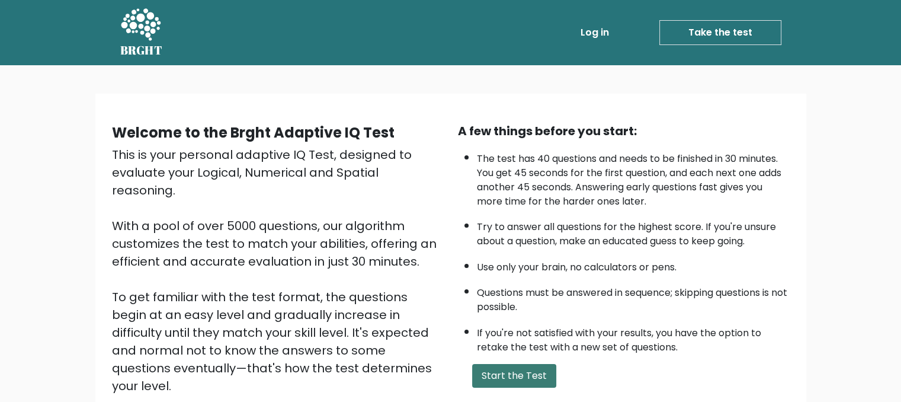
click at [508, 365] on button "Start the Test" at bounding box center [514, 376] width 84 height 24
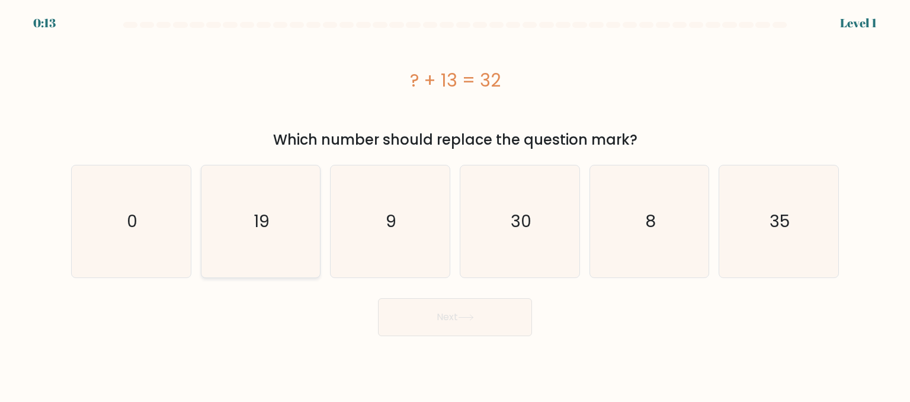
click at [226, 264] on icon "19" at bounding box center [260, 220] width 111 height 111
click at [455, 204] on input "b. 19" at bounding box center [455, 202] width 1 height 3
radio input "true"
click at [470, 317] on icon at bounding box center [466, 317] width 14 height 5
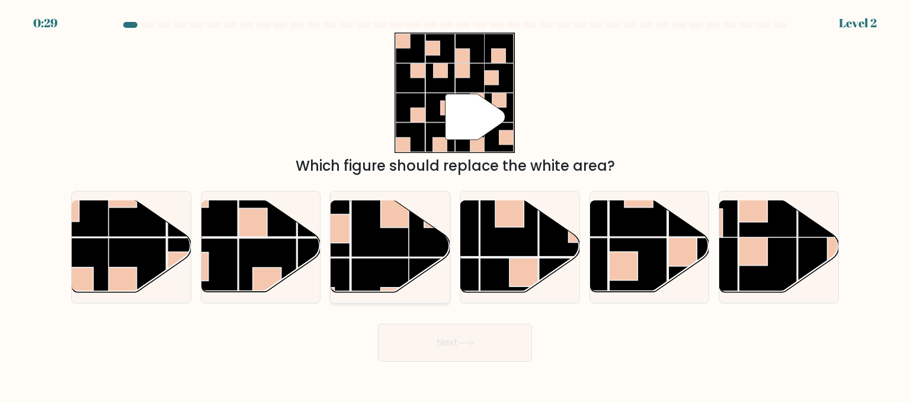
click at [376, 247] on rect at bounding box center [380, 228] width 58 height 58
click at [455, 204] on input "c." at bounding box center [455, 202] width 1 height 3
radio input "true"
click at [458, 343] on button "Next" at bounding box center [455, 343] width 154 height 38
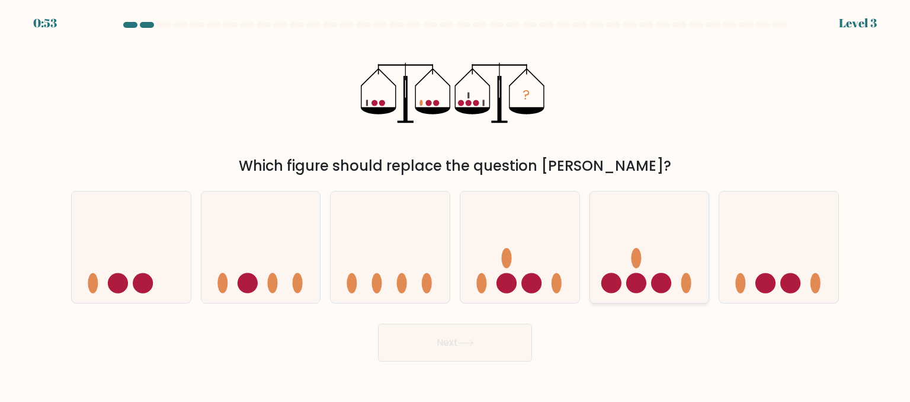
click at [652, 248] on icon at bounding box center [649, 247] width 119 height 98
click at [456, 204] on input "e." at bounding box center [455, 202] width 1 height 3
radio input "true"
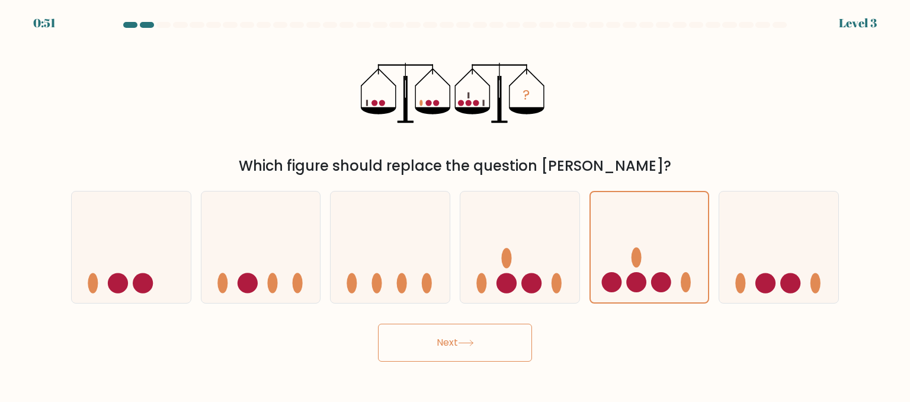
click at [462, 329] on button "Next" at bounding box center [455, 343] width 154 height 38
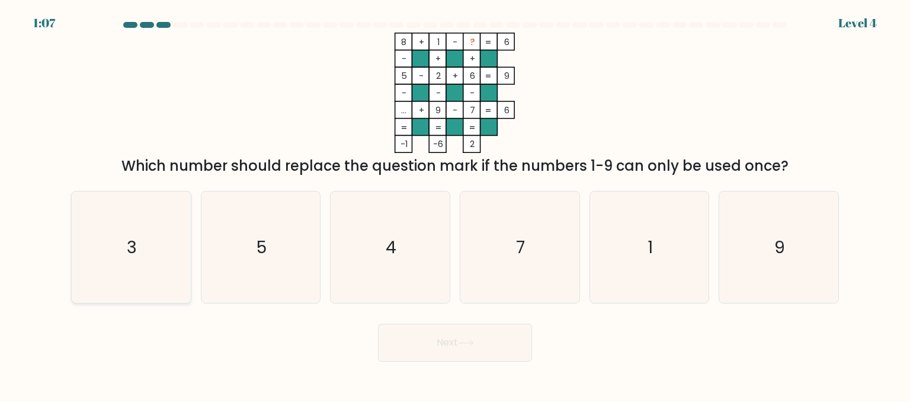
click at [98, 266] on icon "3" at bounding box center [130, 246] width 111 height 111
click at [455, 204] on input "a. 3" at bounding box center [455, 202] width 1 height 3
radio input "true"
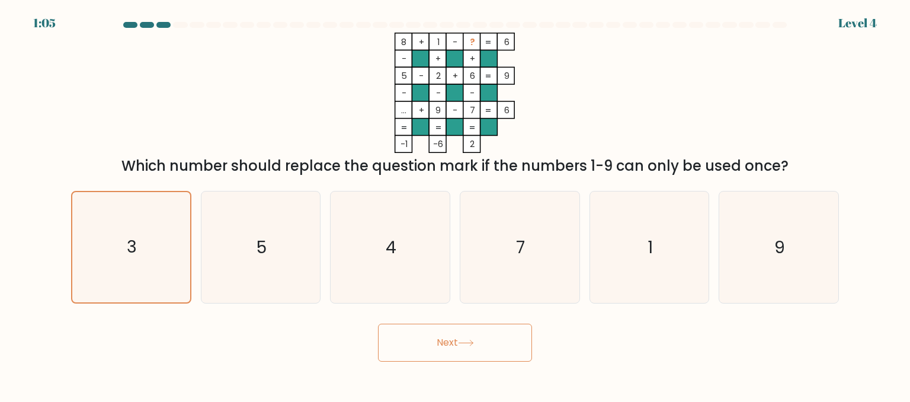
click at [472, 341] on icon at bounding box center [466, 343] width 16 height 7
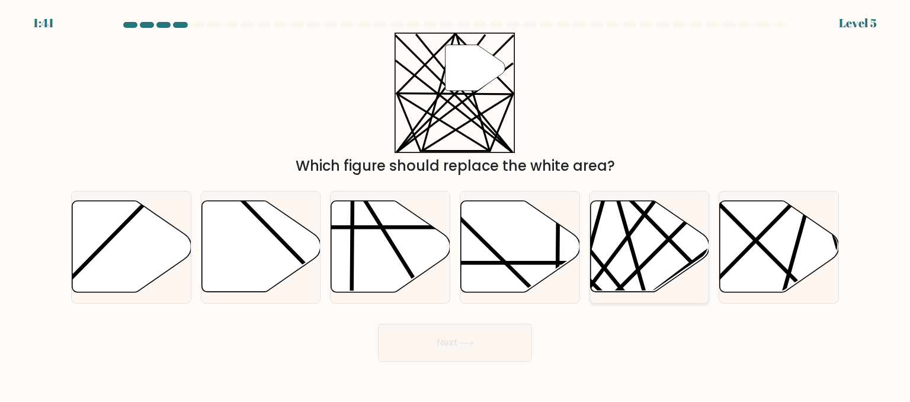
click at [646, 242] on icon at bounding box center [649, 246] width 119 height 91
click at [456, 204] on input "e." at bounding box center [455, 202] width 1 height 3
radio input "true"
click at [456, 335] on button "Next" at bounding box center [455, 343] width 154 height 38
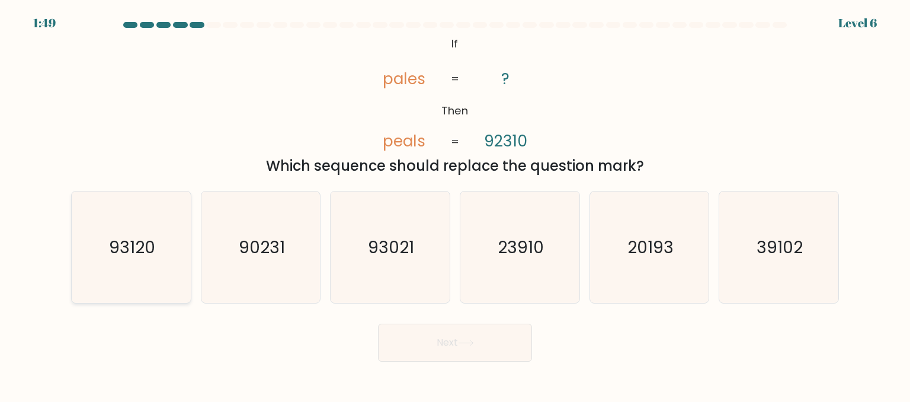
click at [133, 244] on text "93120" at bounding box center [132, 247] width 46 height 24
click at [455, 204] on input "a. 93120" at bounding box center [455, 202] width 1 height 3
radio input "true"
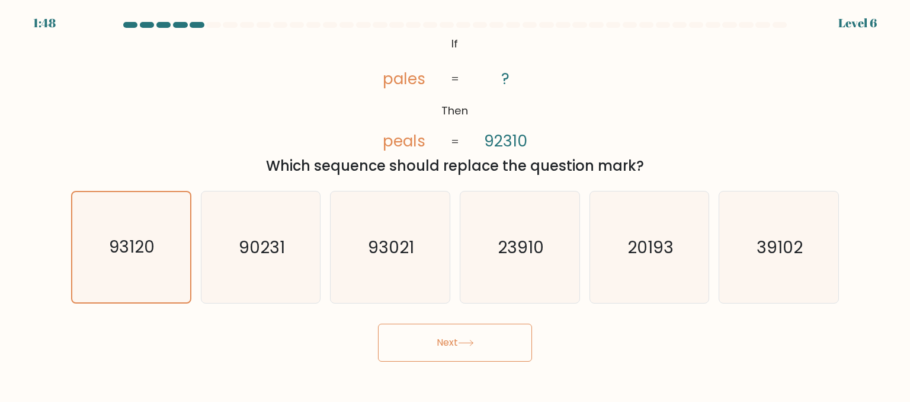
click at [453, 337] on button "Next" at bounding box center [455, 343] width 154 height 38
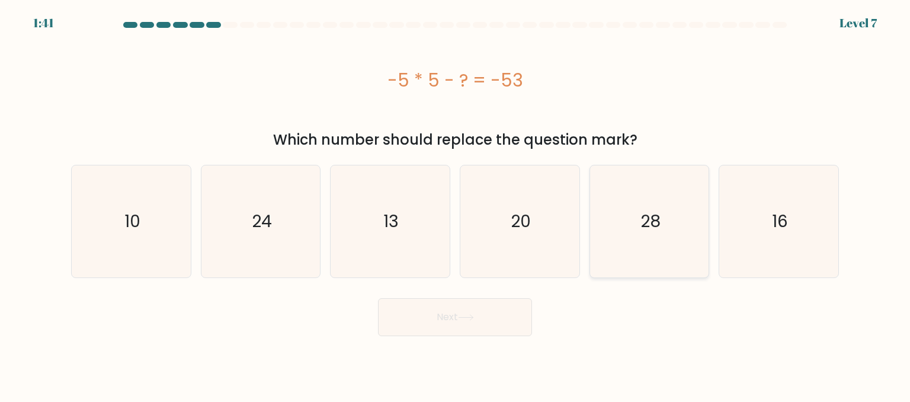
click at [600, 244] on icon "28" at bounding box center [649, 220] width 111 height 111
click at [456, 204] on input "e. 28" at bounding box center [455, 202] width 1 height 3
radio input "true"
click at [474, 329] on button "Next" at bounding box center [455, 317] width 154 height 38
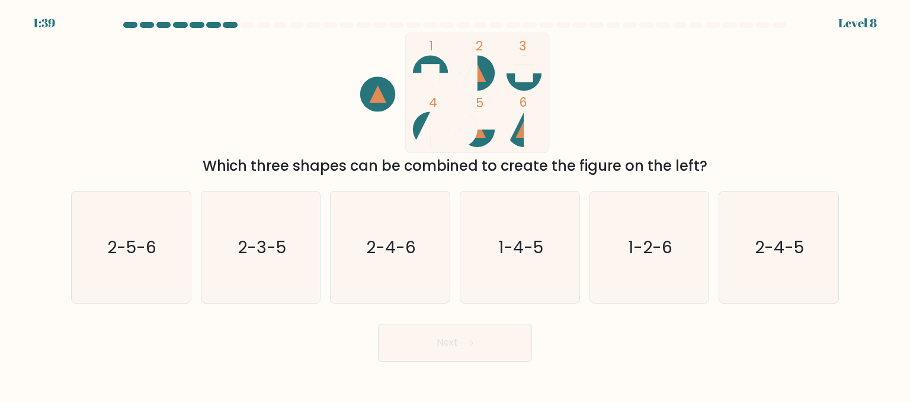
click at [474, 329] on button "Next" at bounding box center [455, 343] width 154 height 38
click at [153, 254] on text "2-5-6" at bounding box center [132, 247] width 49 height 24
click at [455, 204] on input "a. 2-5-6" at bounding box center [455, 202] width 1 height 3
radio input "true"
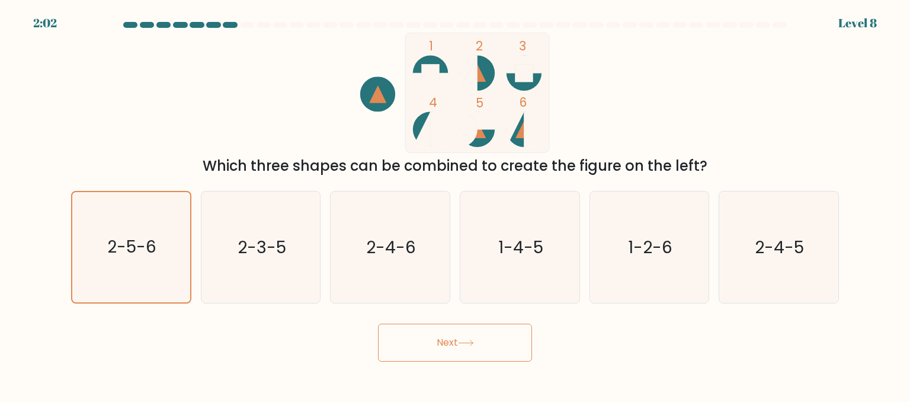
click at [454, 349] on button "Next" at bounding box center [455, 343] width 154 height 38
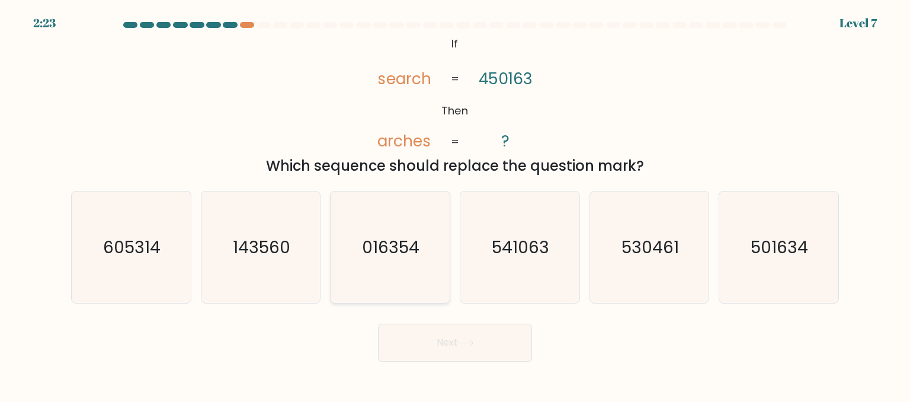
click at [397, 252] on text "016354" at bounding box center [391, 247] width 57 height 24
click at [455, 204] on input "c. 016354" at bounding box center [455, 202] width 1 height 3
radio input "true"
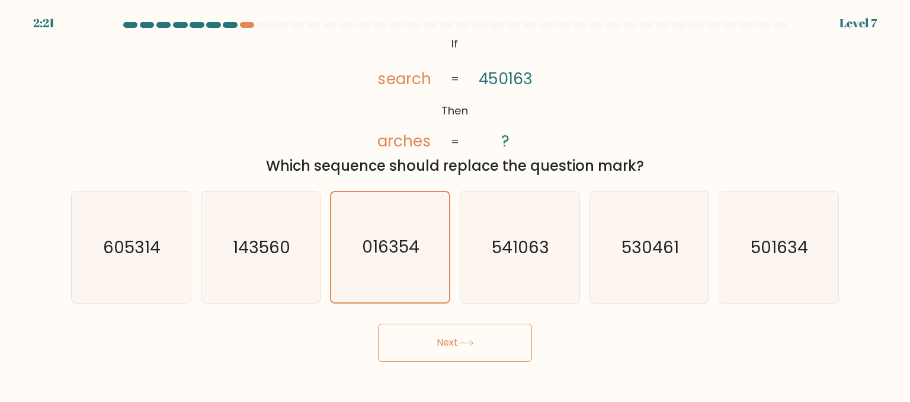
click at [462, 348] on button "Next" at bounding box center [455, 343] width 154 height 38
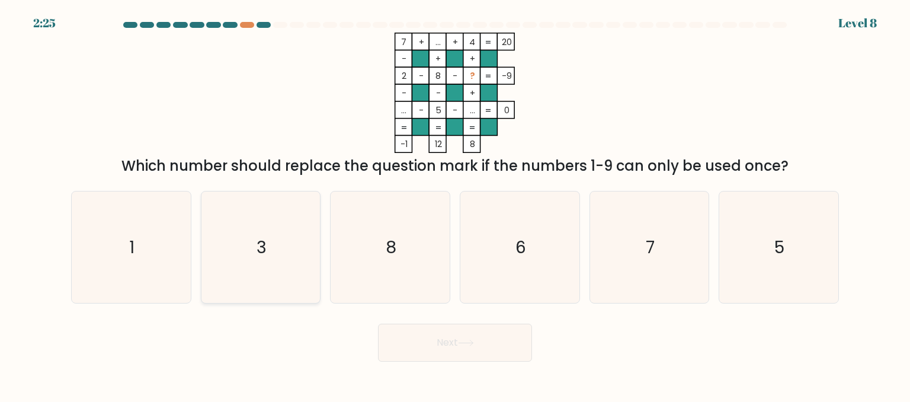
click at [294, 269] on icon "3" at bounding box center [260, 246] width 111 height 111
click at [455, 204] on input "b. 3" at bounding box center [455, 202] width 1 height 3
radio input "true"
click at [435, 351] on button "Next" at bounding box center [455, 343] width 154 height 38
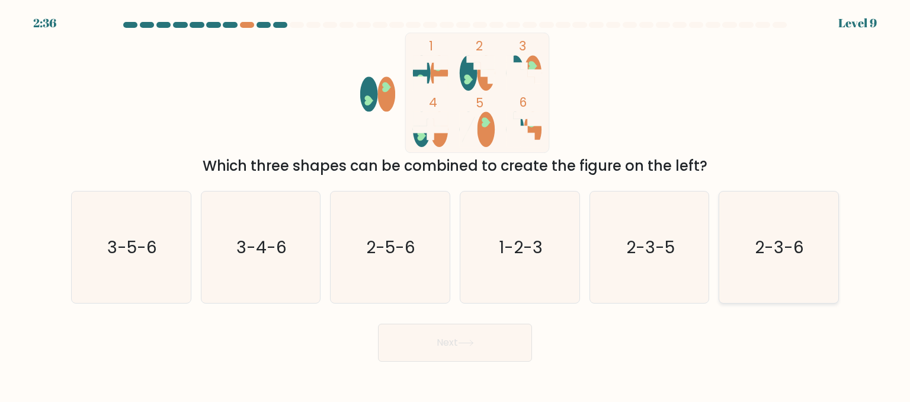
click at [801, 261] on icon "2-3-6" at bounding box center [778, 246] width 111 height 111
click at [456, 204] on input "f. 2-3-6" at bounding box center [455, 202] width 1 height 3
radio input "true"
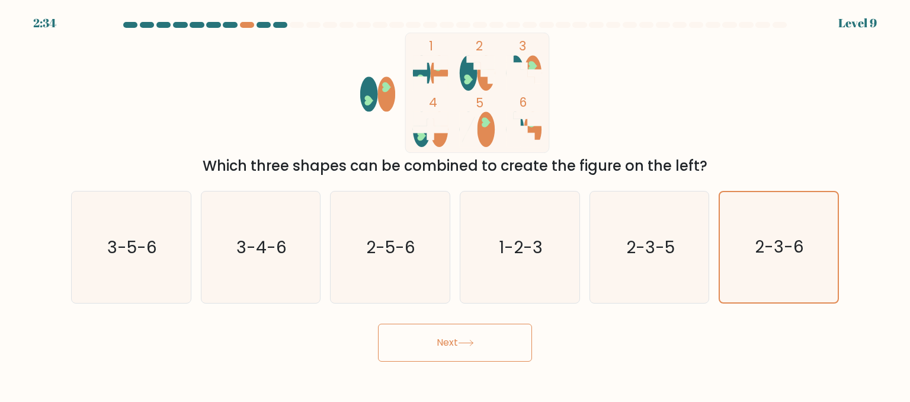
click at [419, 349] on button "Next" at bounding box center [455, 343] width 154 height 38
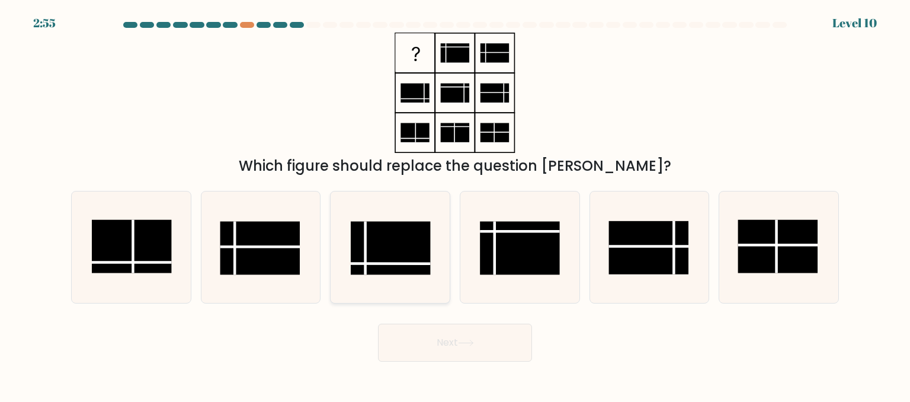
click at [388, 292] on icon at bounding box center [389, 246] width 111 height 111
click at [455, 204] on input "c." at bounding box center [455, 202] width 1 height 3
radio input "true"
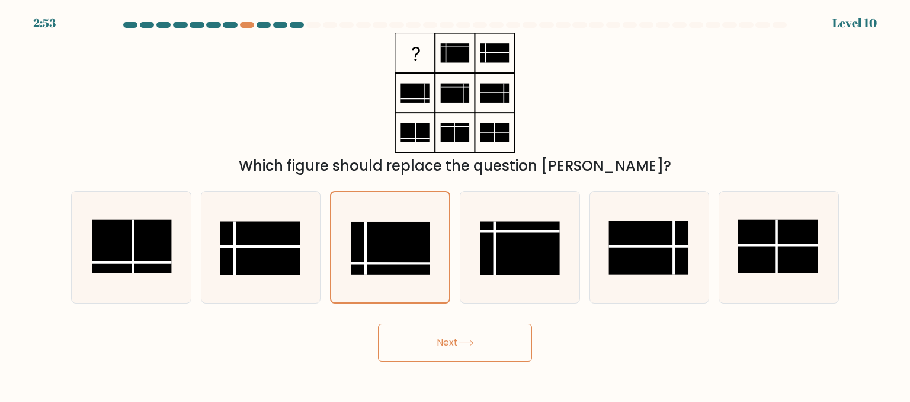
click at [445, 344] on button "Next" at bounding box center [455, 343] width 154 height 38
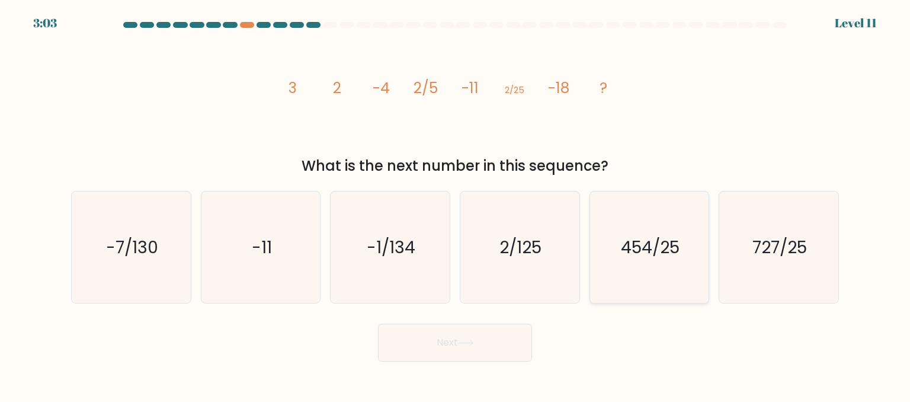
click at [636, 270] on icon "454/25" at bounding box center [649, 246] width 111 height 111
click at [456, 204] on input "e. 454/25" at bounding box center [455, 202] width 1 height 3
radio input "true"
click at [472, 342] on icon at bounding box center [466, 343] width 16 height 7
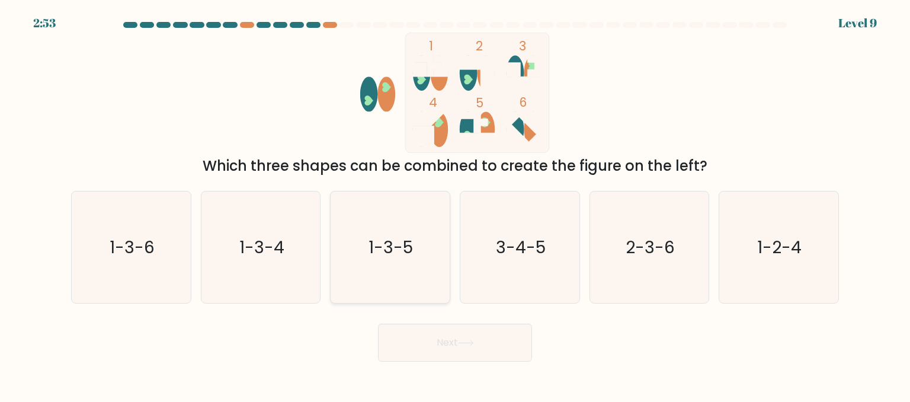
click at [413, 208] on icon "1-3-5" at bounding box center [389, 246] width 111 height 111
click at [455, 204] on input "c. 1-3-5" at bounding box center [455, 202] width 1 height 3
radio input "true"
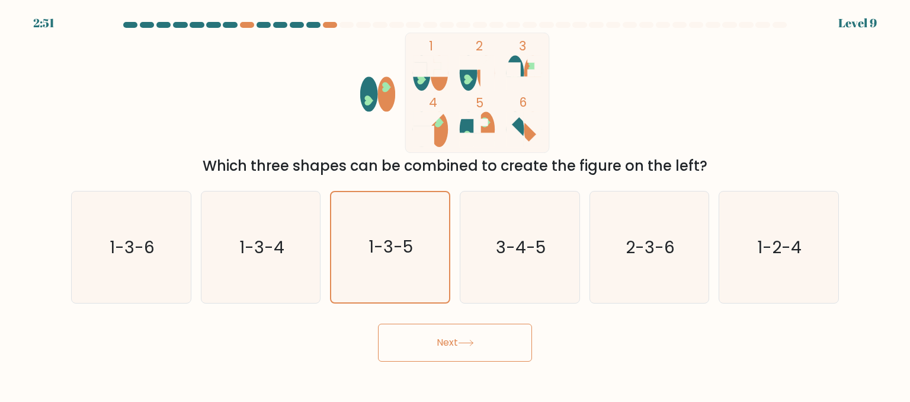
click at [438, 335] on button "Next" at bounding box center [455, 343] width 154 height 38
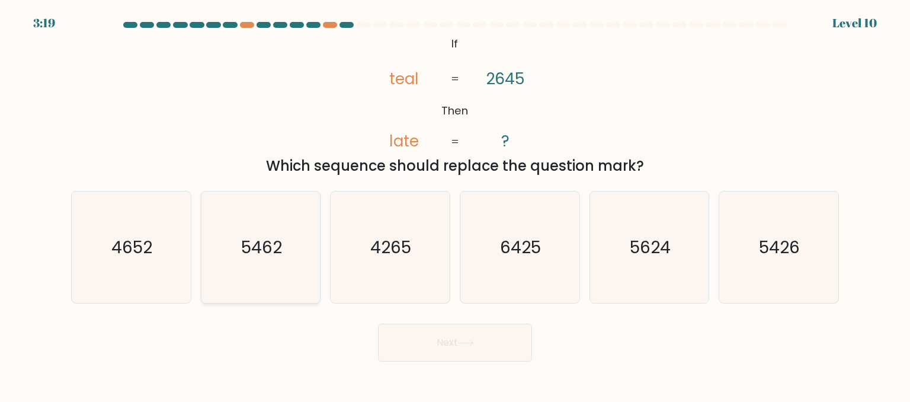
click at [274, 238] on text "5462" at bounding box center [261, 247] width 41 height 24
click at [455, 204] on input "b. 5462" at bounding box center [455, 202] width 1 height 3
radio input "true"
click at [433, 332] on button "Next" at bounding box center [455, 343] width 154 height 38
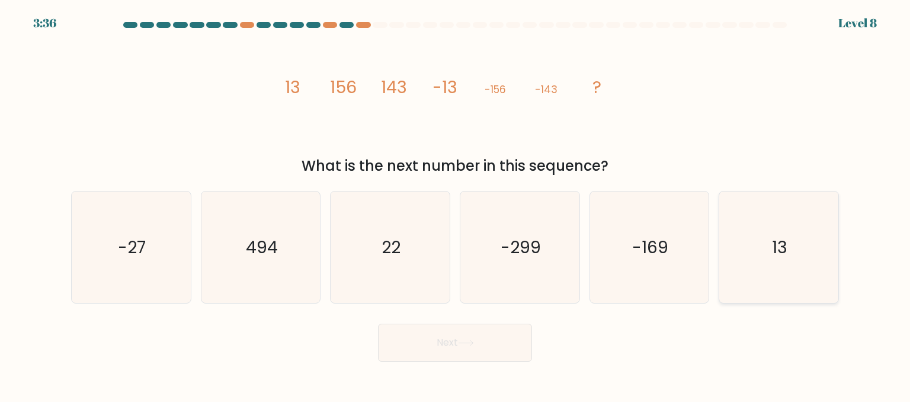
click at [812, 259] on icon "13" at bounding box center [778, 246] width 111 height 111
click at [456, 204] on input "f. 13" at bounding box center [455, 202] width 1 height 3
radio input "true"
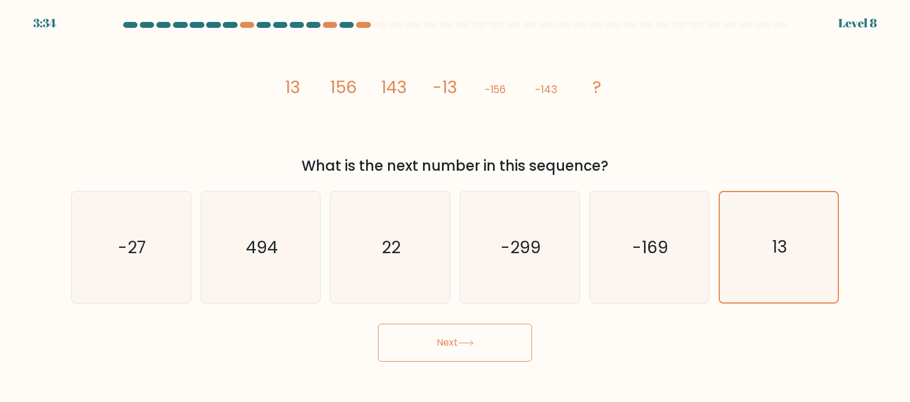
click at [469, 344] on icon at bounding box center [466, 343] width 16 height 7
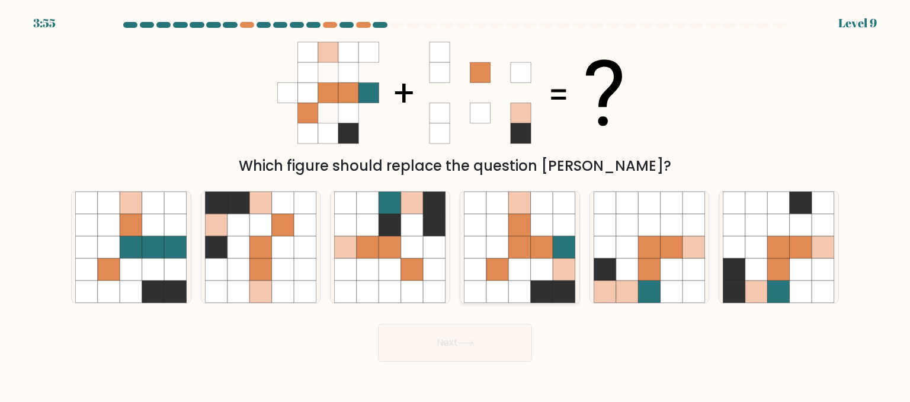
click at [553, 268] on icon at bounding box center [564, 269] width 23 height 23
click at [456, 204] on input "d." at bounding box center [455, 202] width 1 height 3
radio input "true"
click at [449, 335] on button "Next" at bounding box center [455, 343] width 154 height 38
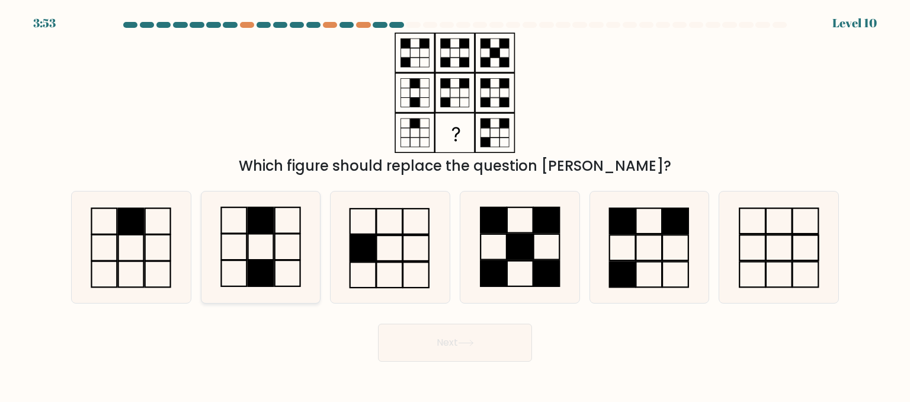
click at [248, 262] on rect at bounding box center [260, 273] width 25 height 26
click at [455, 204] on input "b." at bounding box center [455, 202] width 1 height 3
radio input "true"
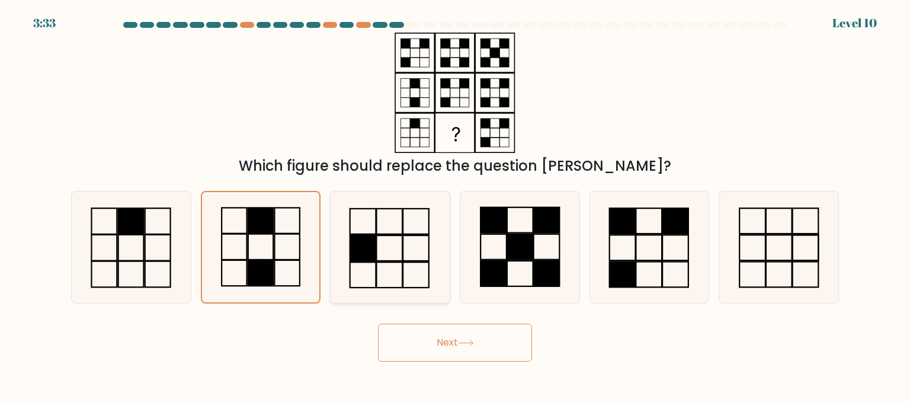
click at [386, 242] on icon at bounding box center [389, 246] width 111 height 111
click at [455, 204] on input "c." at bounding box center [455, 202] width 1 height 3
radio input "true"
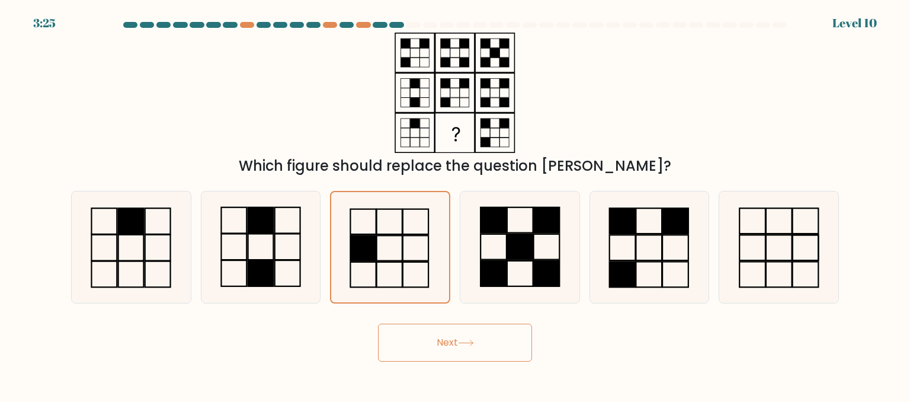
click at [434, 341] on button "Next" at bounding box center [455, 343] width 154 height 38
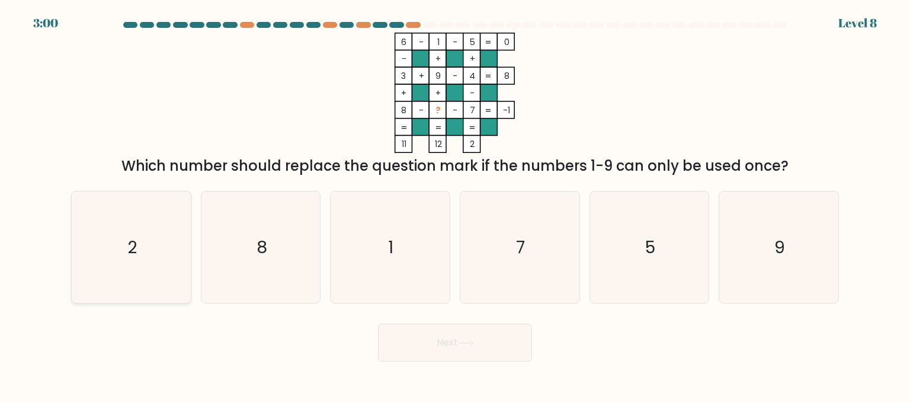
click at [148, 235] on icon "2" at bounding box center [130, 246] width 111 height 111
click at [455, 204] on input "a. 2" at bounding box center [455, 202] width 1 height 3
radio input "true"
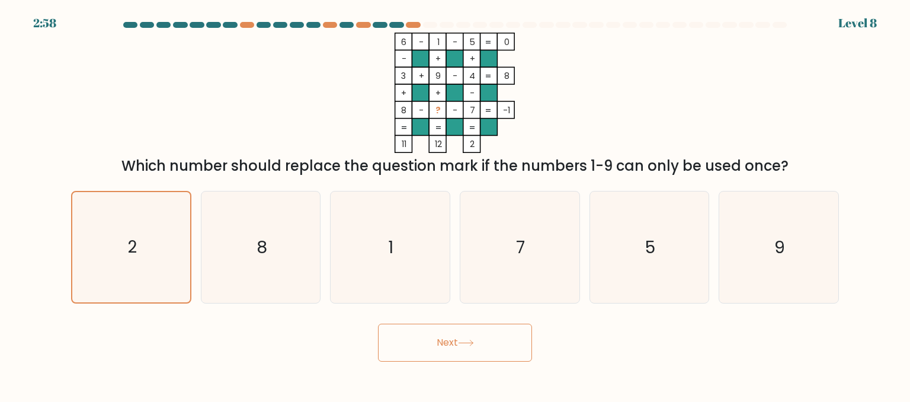
click at [454, 338] on button "Next" at bounding box center [455, 343] width 154 height 38
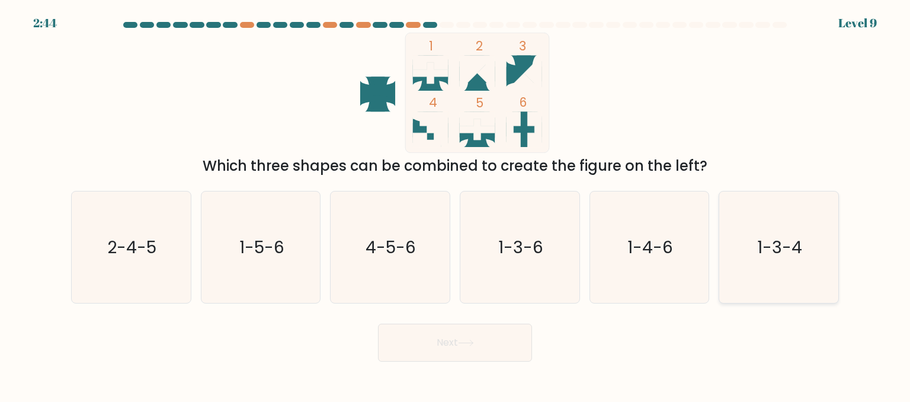
click at [776, 297] on icon "1-3-4" at bounding box center [778, 246] width 111 height 111
click at [456, 204] on input "f. 1-3-4" at bounding box center [455, 202] width 1 height 3
radio input "true"
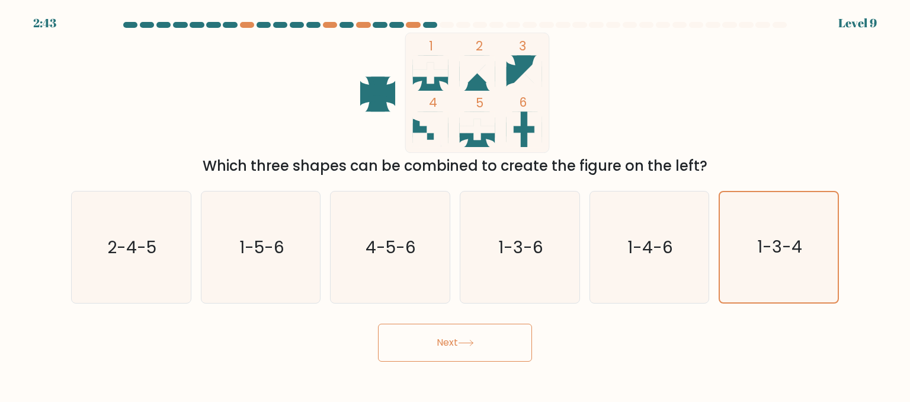
click at [477, 349] on button "Next" at bounding box center [455, 343] width 154 height 38
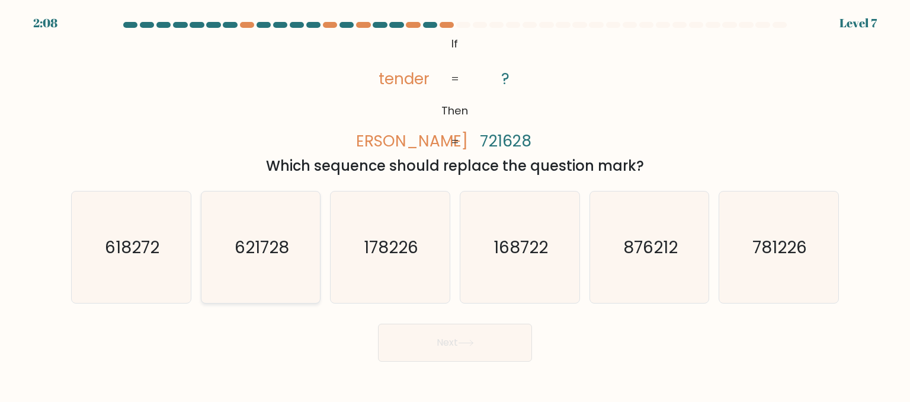
click at [257, 271] on icon "621728" at bounding box center [260, 246] width 111 height 111
click at [455, 204] on input "b. 621728" at bounding box center [455, 202] width 1 height 3
radio input "true"
click at [451, 343] on button "Next" at bounding box center [455, 343] width 154 height 38
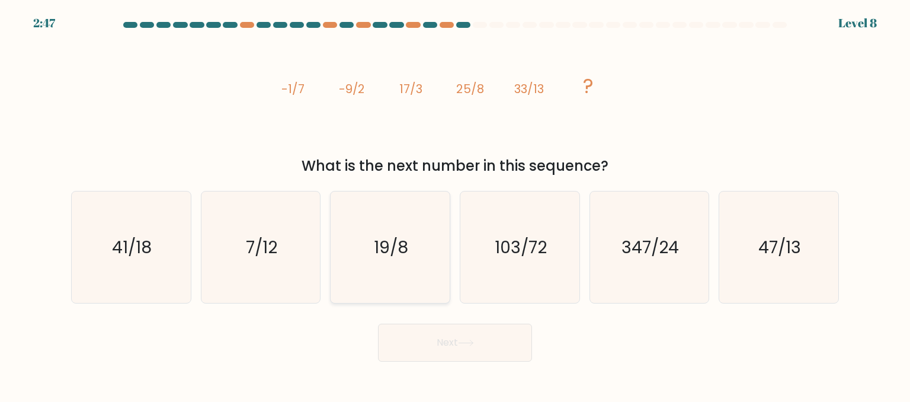
click at [375, 274] on icon "19/8" at bounding box center [389, 246] width 111 height 111
click at [455, 204] on input "c. 19/8" at bounding box center [455, 202] width 1 height 3
radio input "true"
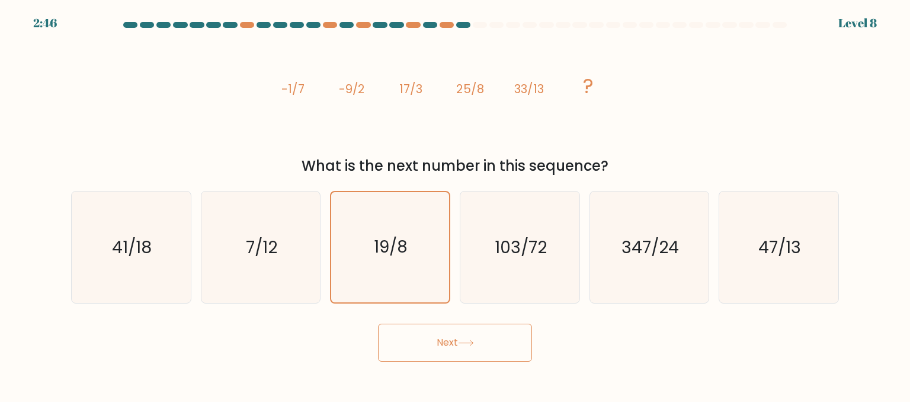
click at [417, 363] on body "2:46 Level 8" at bounding box center [455, 201] width 910 height 402
click at [449, 347] on button "Next" at bounding box center [455, 343] width 154 height 38
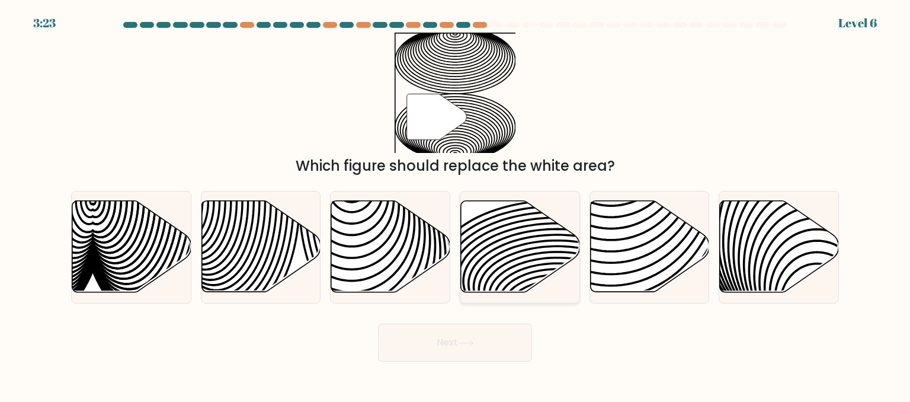
click at [533, 264] on icon at bounding box center [520, 246] width 119 height 91
click at [456, 204] on input "d." at bounding box center [455, 202] width 1 height 3
radio input "true"
click at [446, 356] on button "Next" at bounding box center [455, 343] width 154 height 38
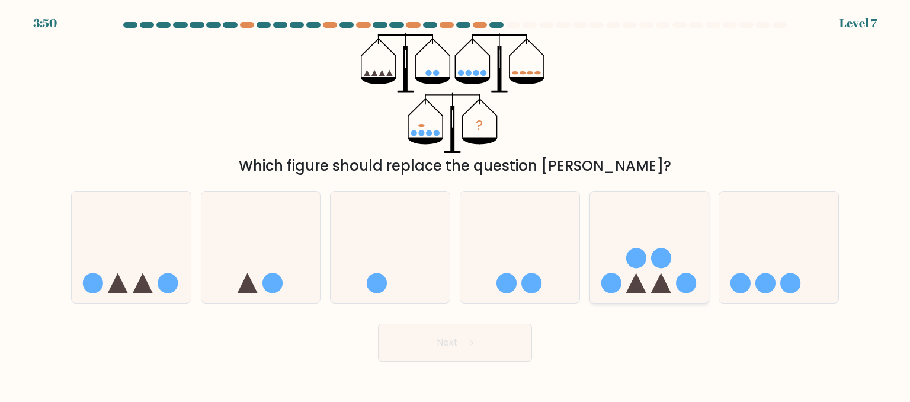
click at [642, 261] on circle at bounding box center [636, 258] width 20 height 20
click at [456, 204] on input "e." at bounding box center [455, 202] width 1 height 3
radio input "true"
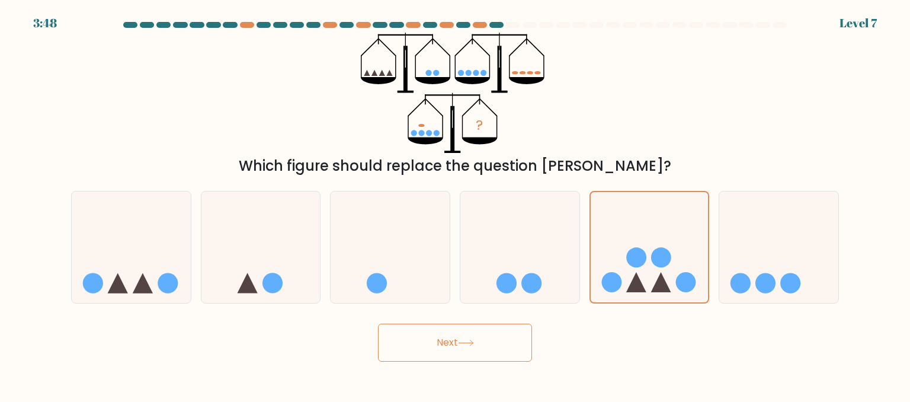
click at [465, 347] on button "Next" at bounding box center [455, 343] width 154 height 38
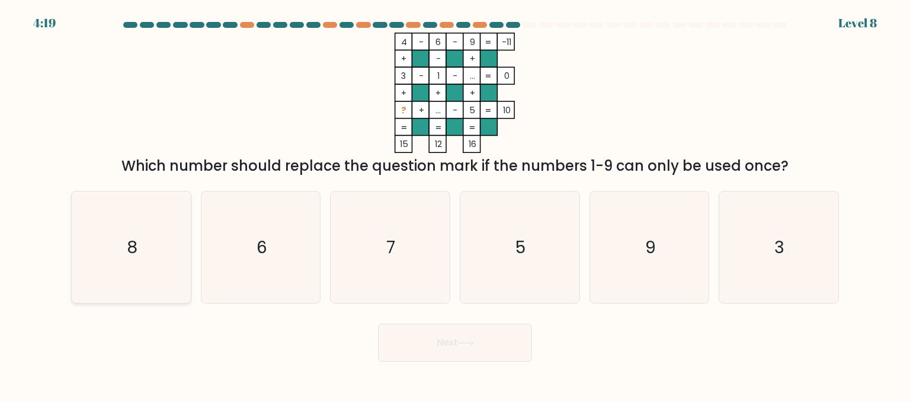
click at [149, 207] on icon "8" at bounding box center [130, 246] width 111 height 111
click at [455, 204] on input "a. 8" at bounding box center [455, 202] width 1 height 3
radio input "true"
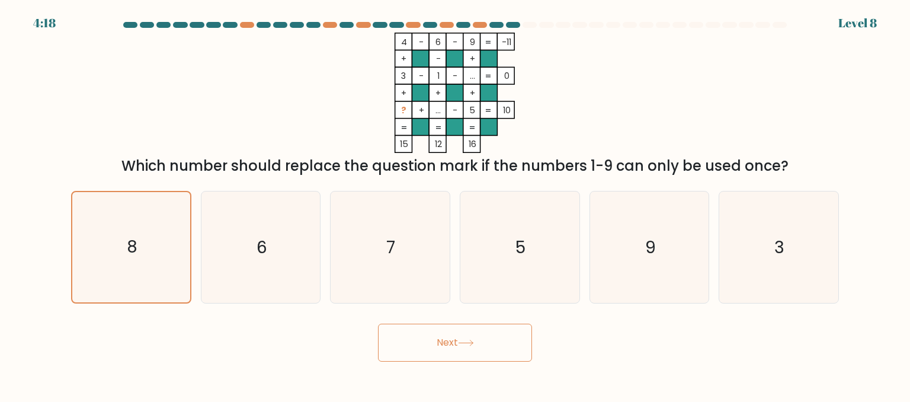
click at [422, 345] on button "Next" at bounding box center [455, 343] width 154 height 38
